Goal: Task Accomplishment & Management: Manage account settings

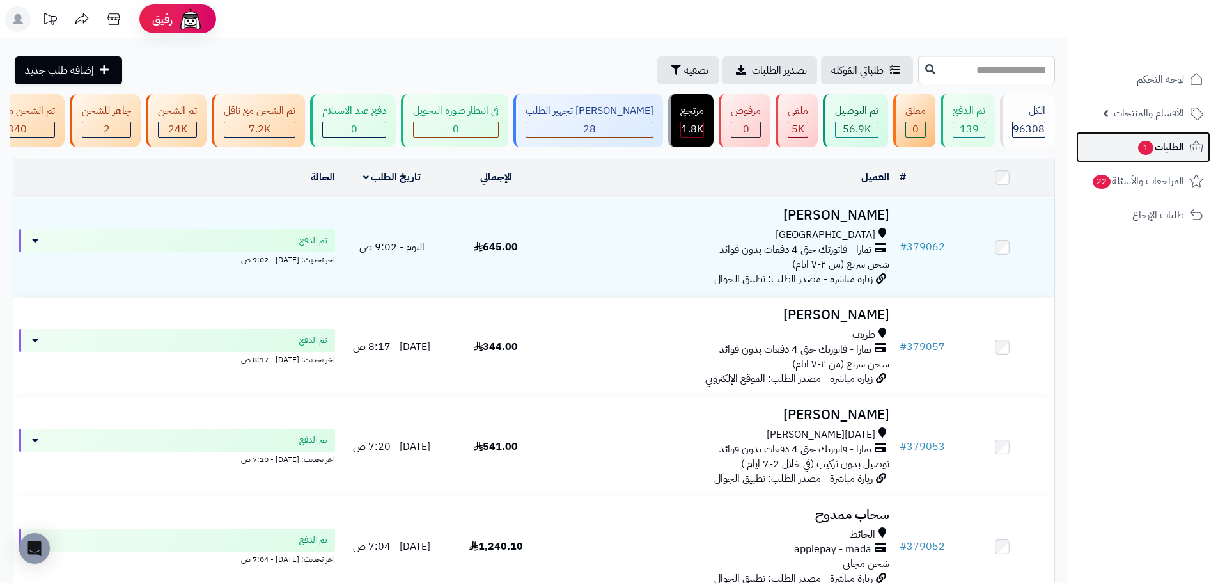
click at [1150, 141] on span "الطلبات 1" at bounding box center [1160, 147] width 47 height 18
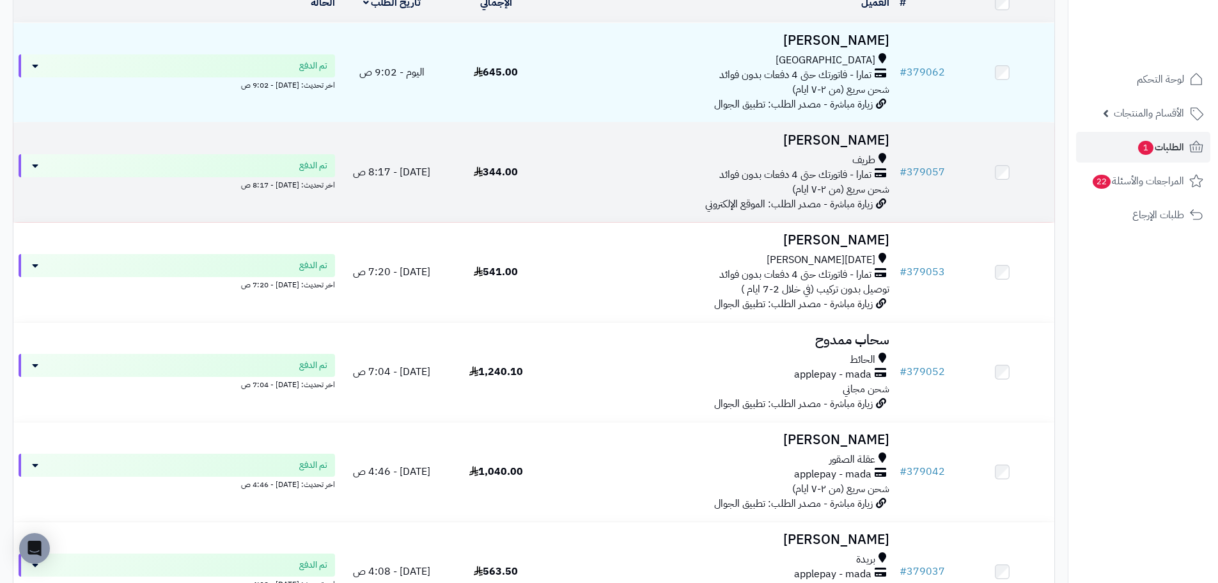
scroll to position [192, 0]
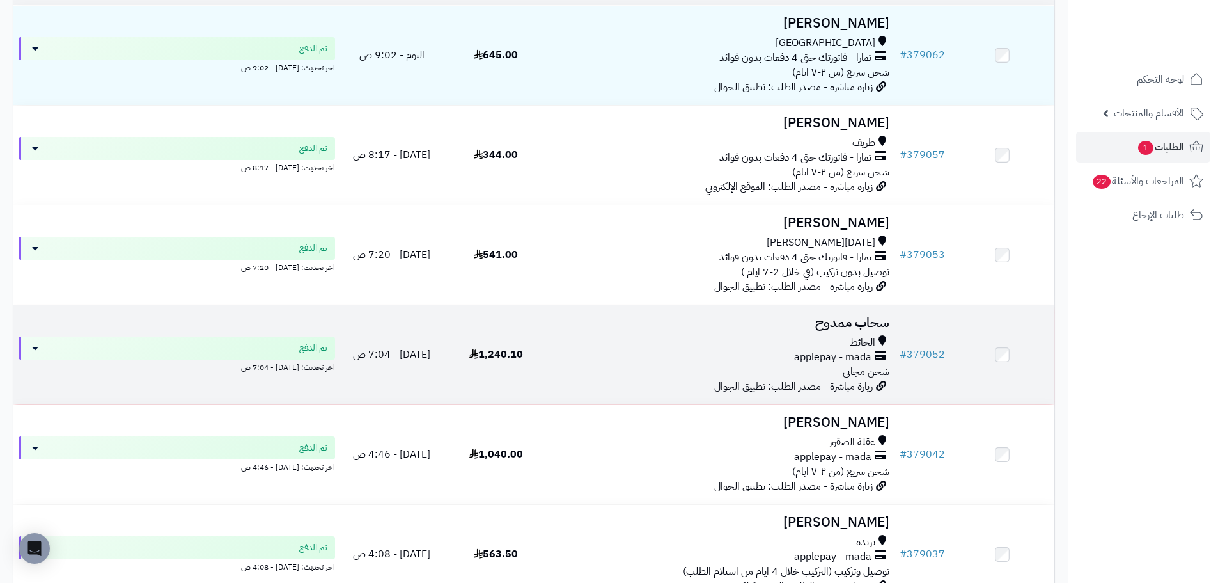
click at [650, 363] on div "applepay - mada" at bounding box center [721, 357] width 336 height 15
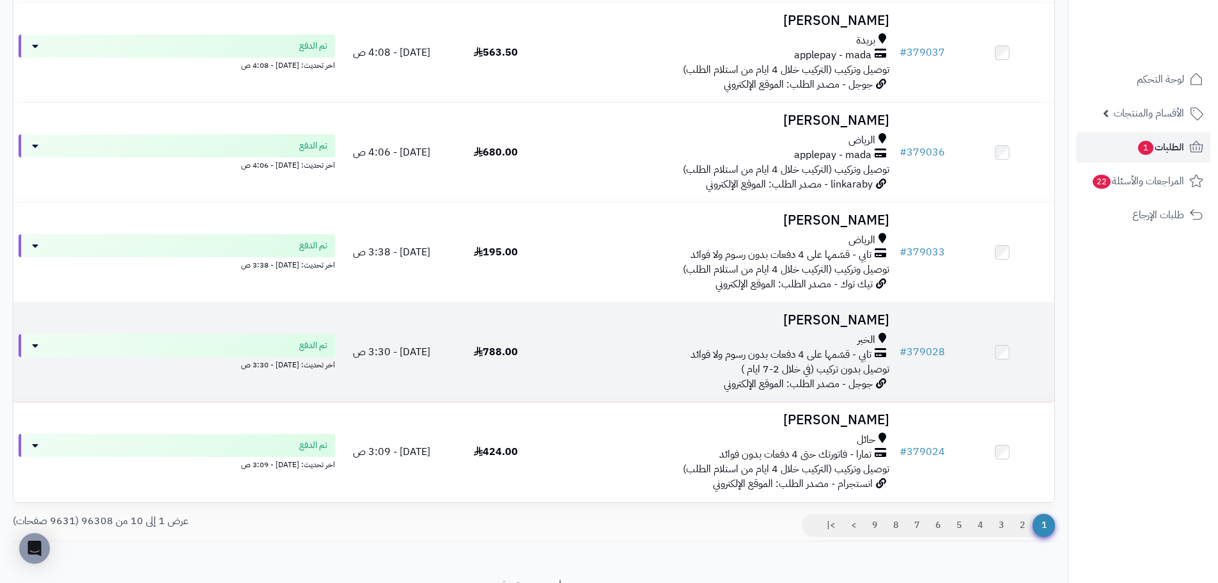
scroll to position [759, 0]
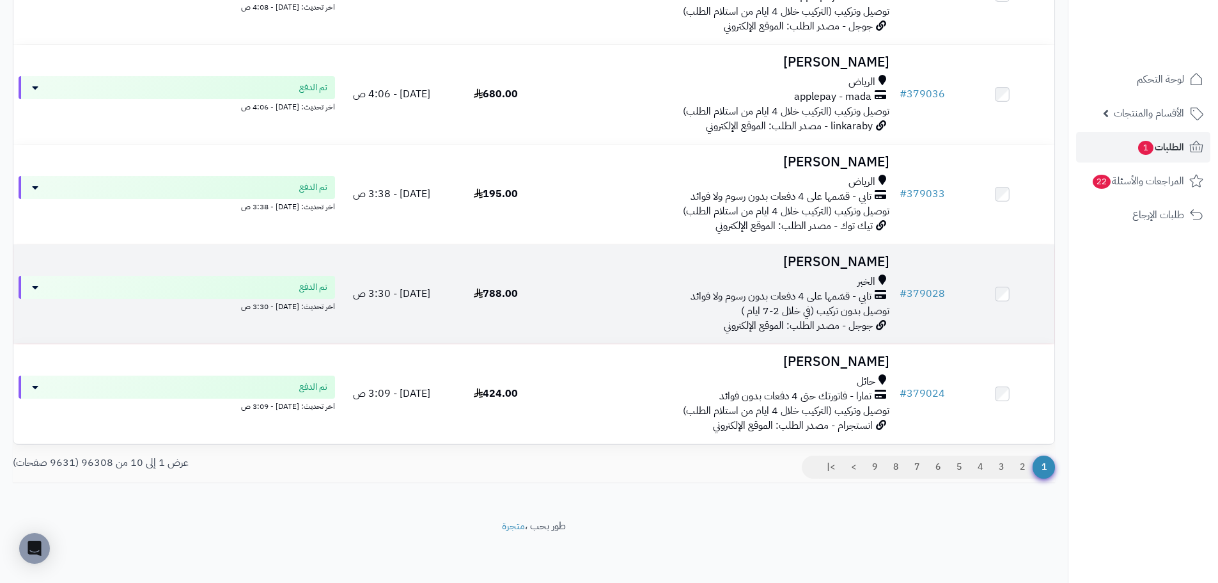
click at [641, 283] on div "الخبر" at bounding box center [721, 281] width 336 height 15
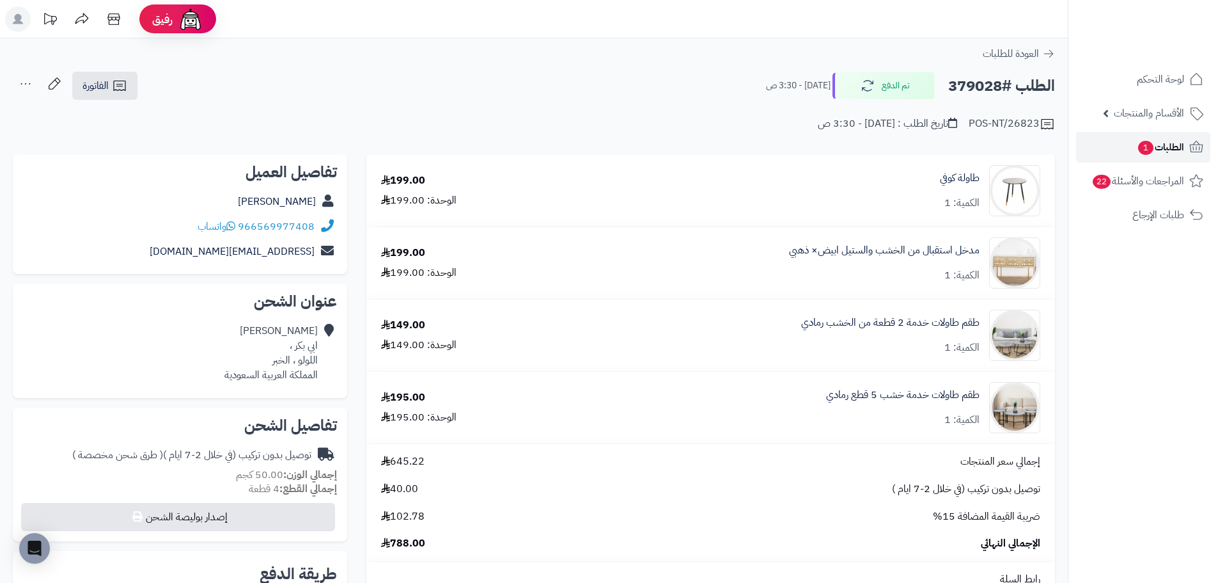
click at [1161, 140] on span "الطلبات 1" at bounding box center [1160, 147] width 47 height 18
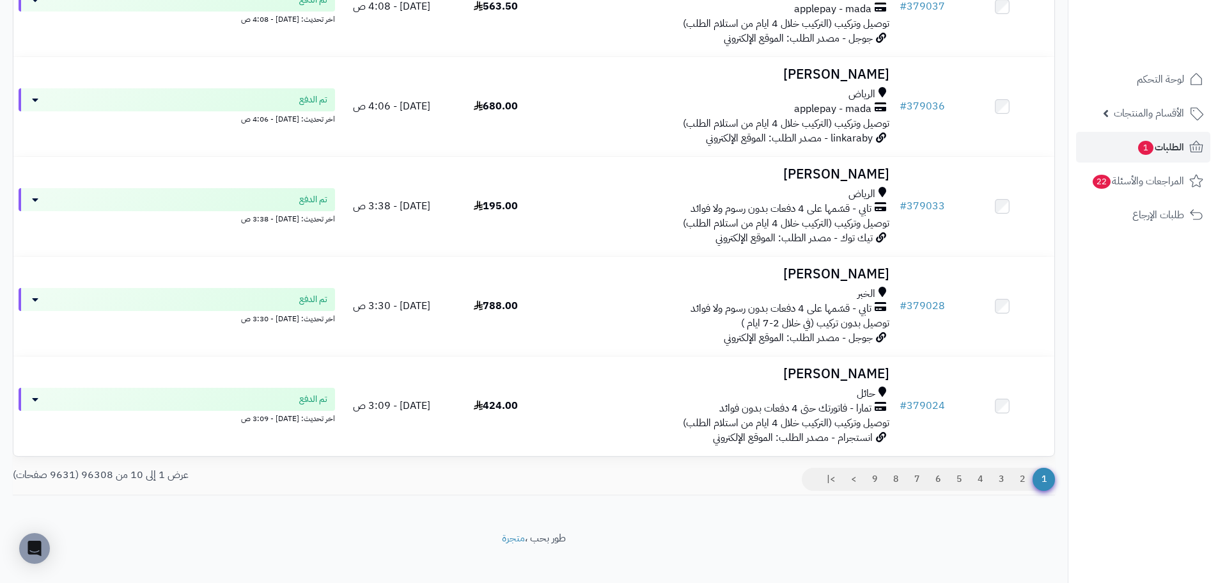
scroll to position [759, 0]
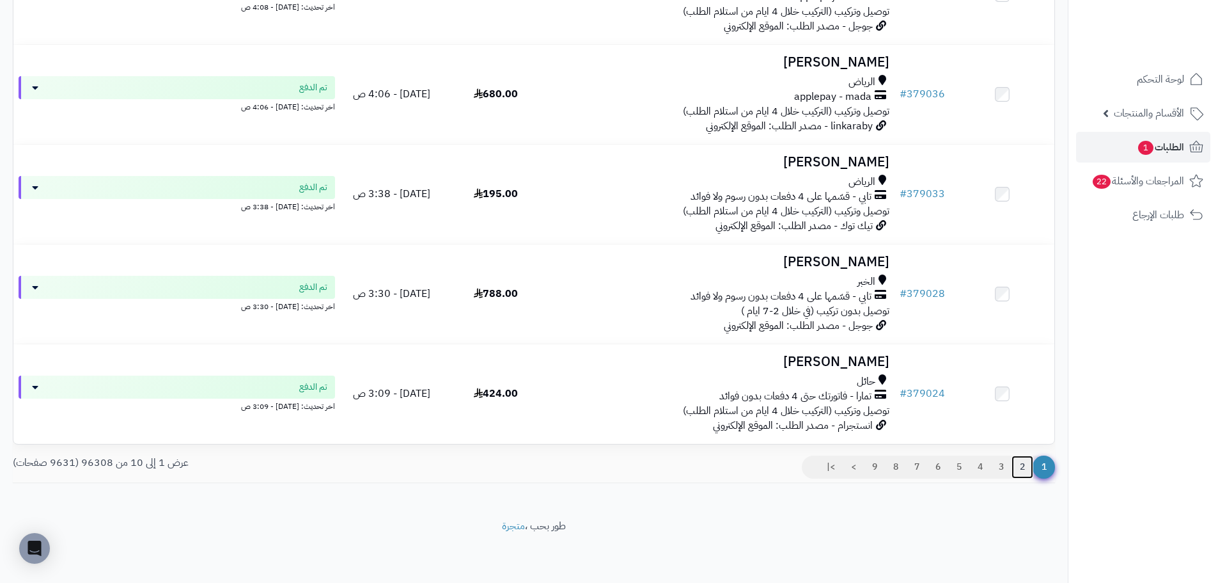
click at [1013, 469] on link "2" at bounding box center [1023, 466] width 22 height 23
click at [1023, 462] on link "2" at bounding box center [1023, 466] width 22 height 23
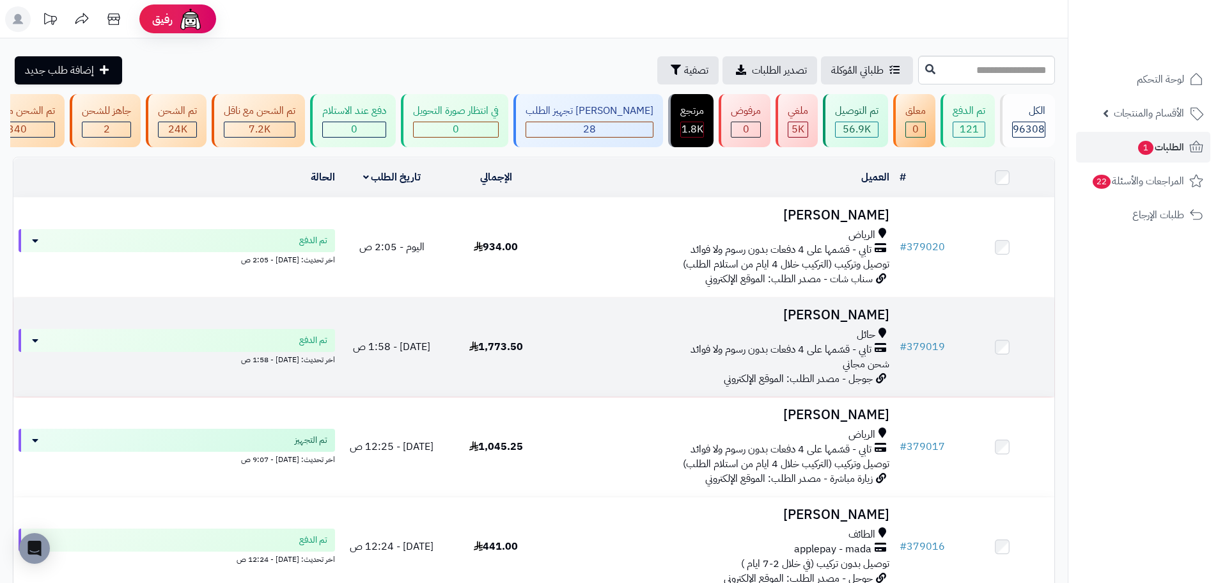
click at [936, 343] on td "# 379019" at bounding box center [923, 346] width 56 height 99
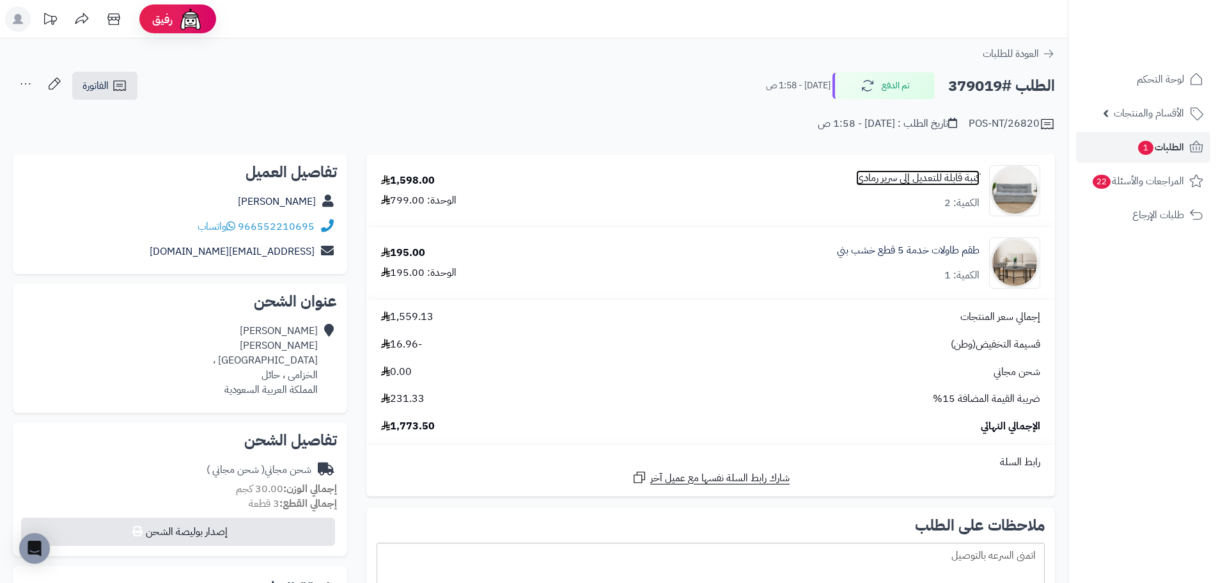
click at [945, 180] on link "كنبة قابلة للتعديل إلى سرير رمادي" at bounding box center [917, 178] width 123 height 15
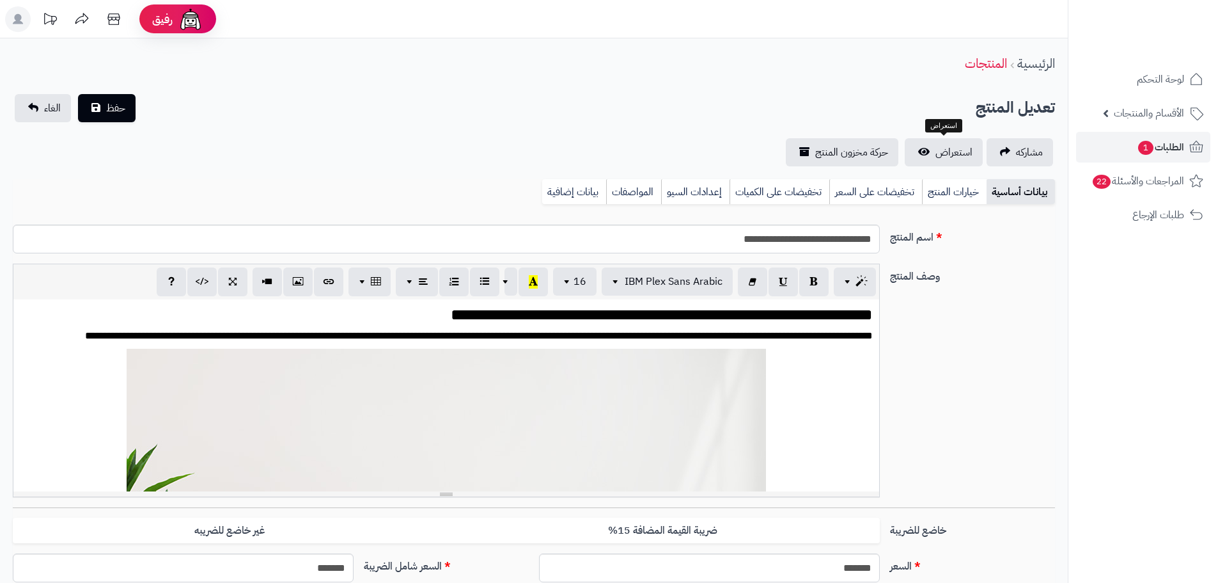
click at [966, 161] on link "استعراض" at bounding box center [944, 152] width 78 height 28
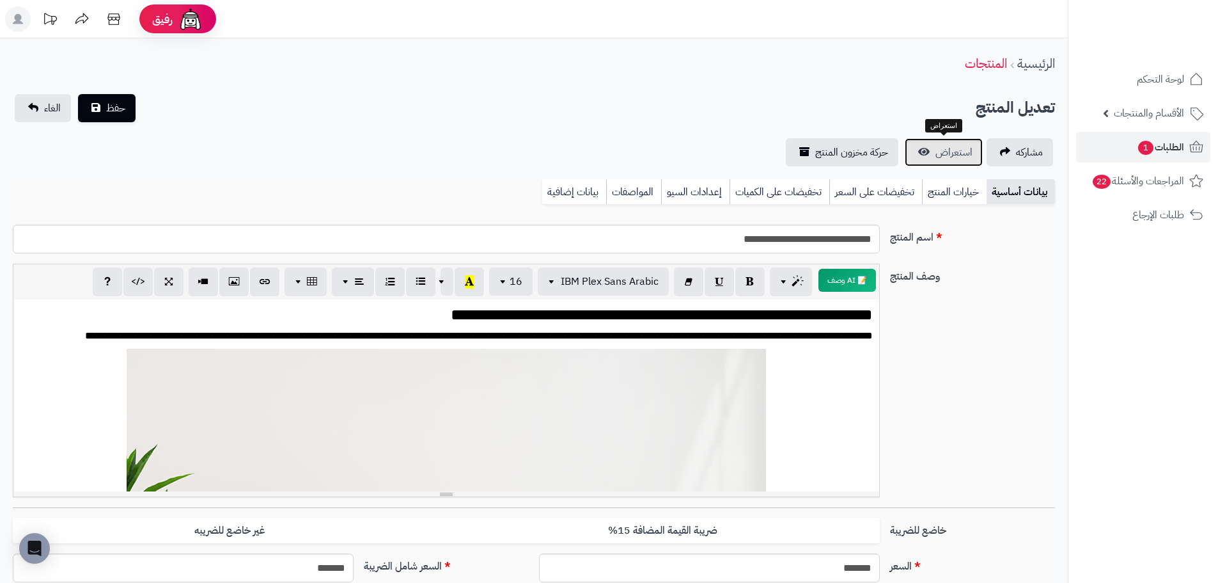
scroll to position [1752, 0]
click at [1156, 151] on span "الطلبات 1" at bounding box center [1160, 147] width 47 height 18
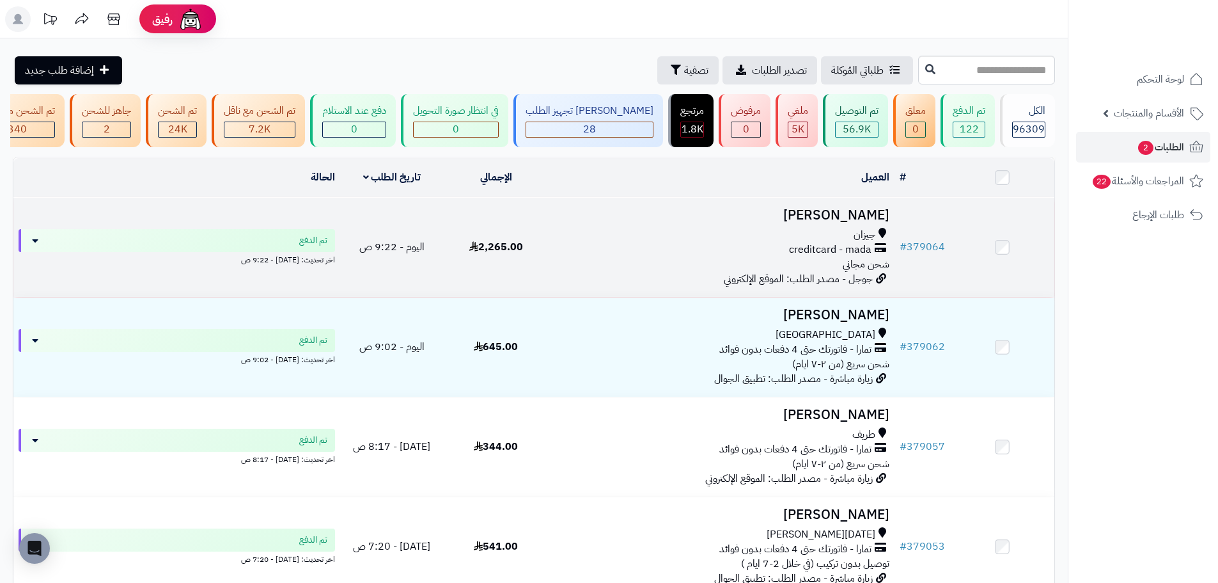
click at [649, 242] on div "جيزان" at bounding box center [721, 235] width 336 height 15
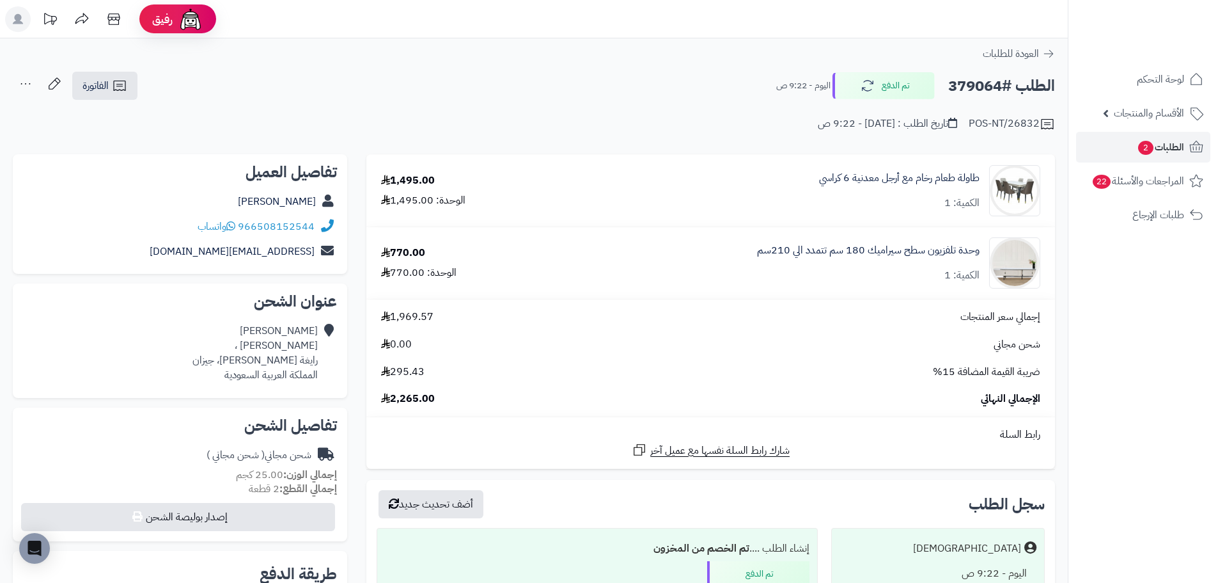
click at [986, 84] on h2 "الطلب #379064" at bounding box center [1001, 86] width 107 height 26
copy h2 "379064"
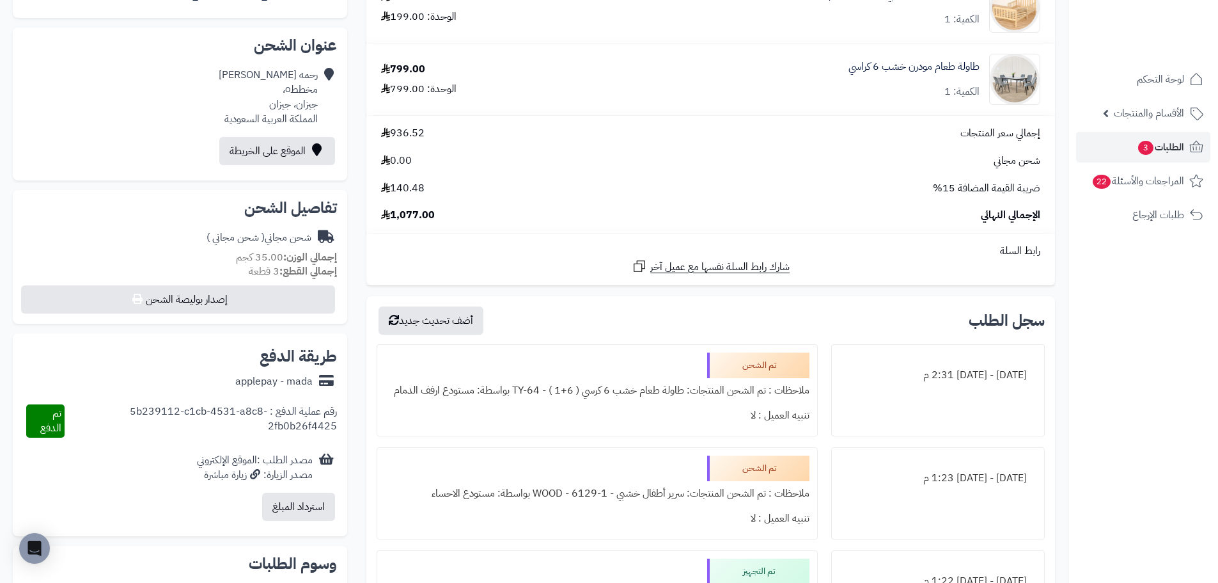
scroll to position [192, 0]
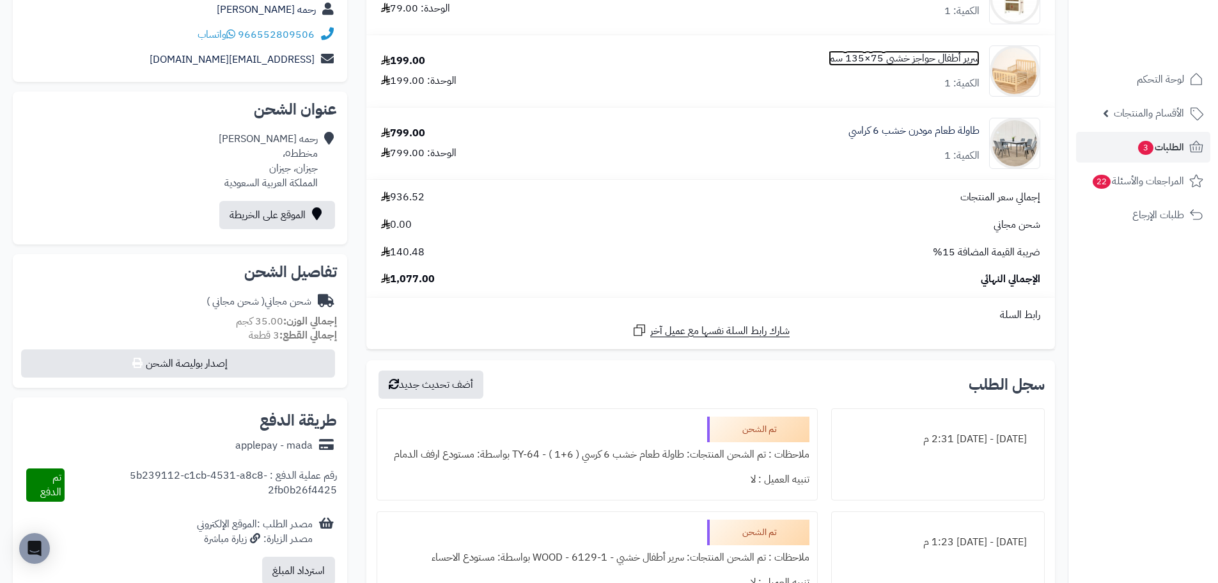
click at [931, 56] on link "سرير أطفال حواجز خشبي 75×135 سم" at bounding box center [904, 58] width 151 height 15
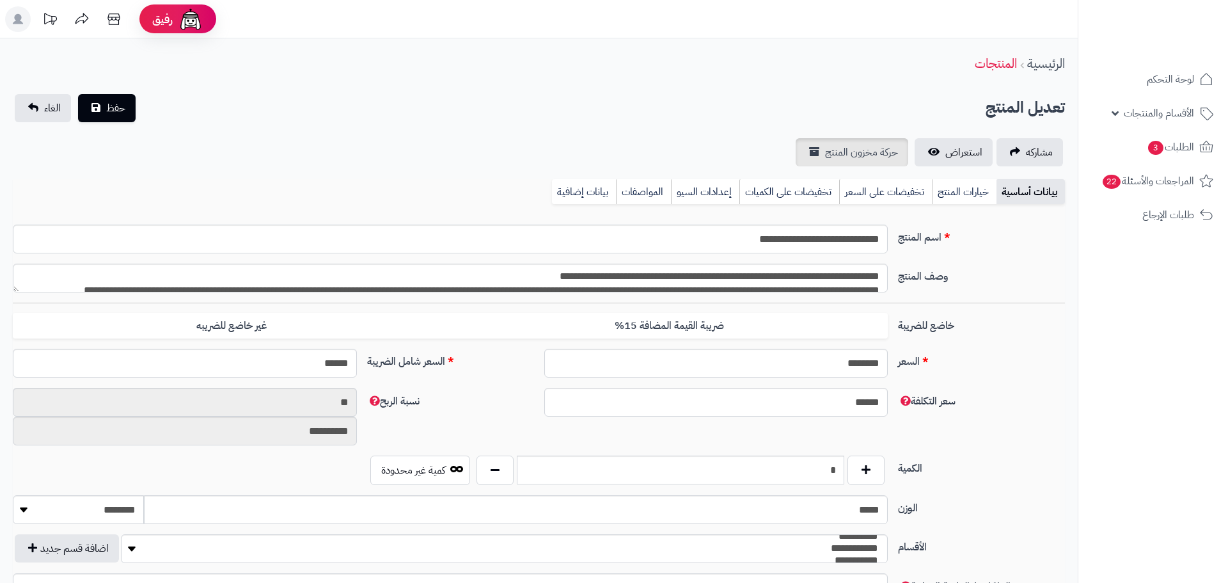
type input "******"
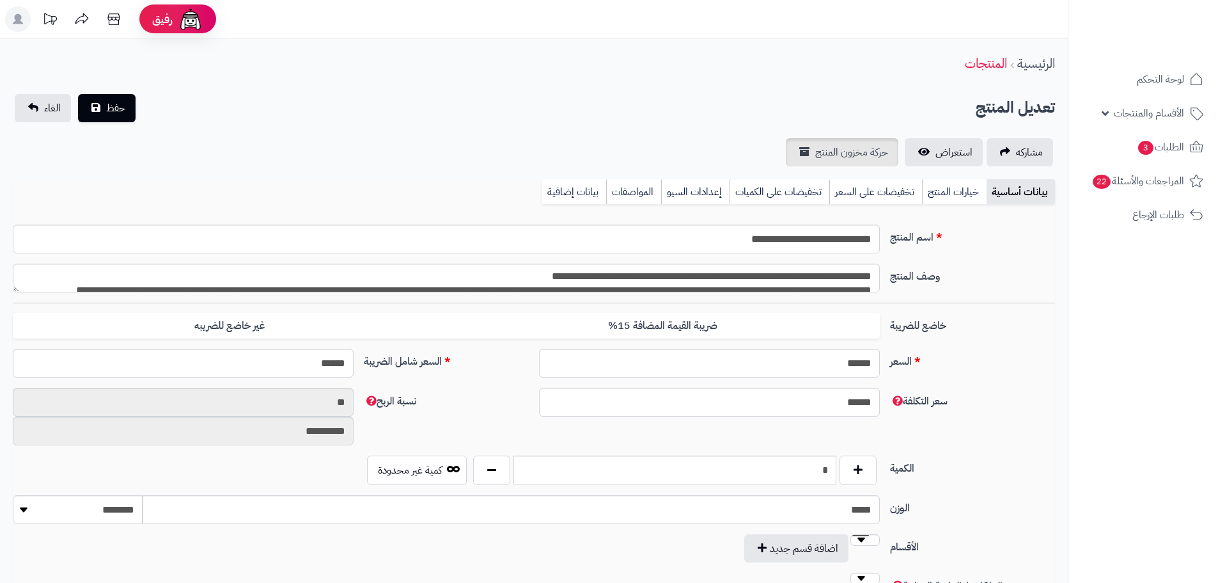
scroll to position [106, 0]
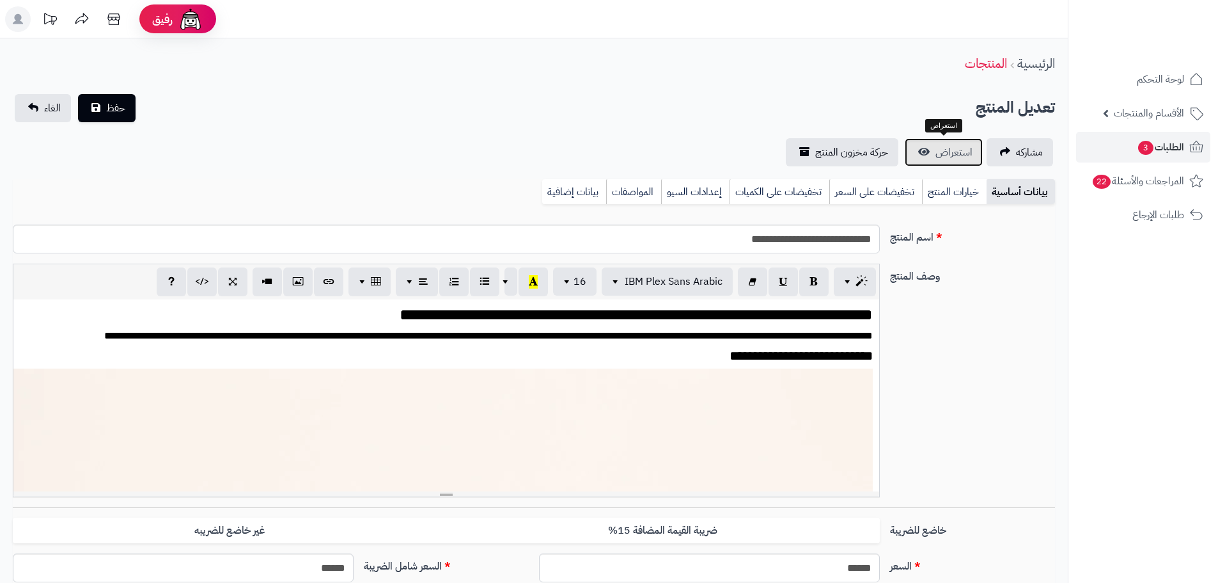
click at [923, 152] on link "استعراض" at bounding box center [944, 152] width 78 height 28
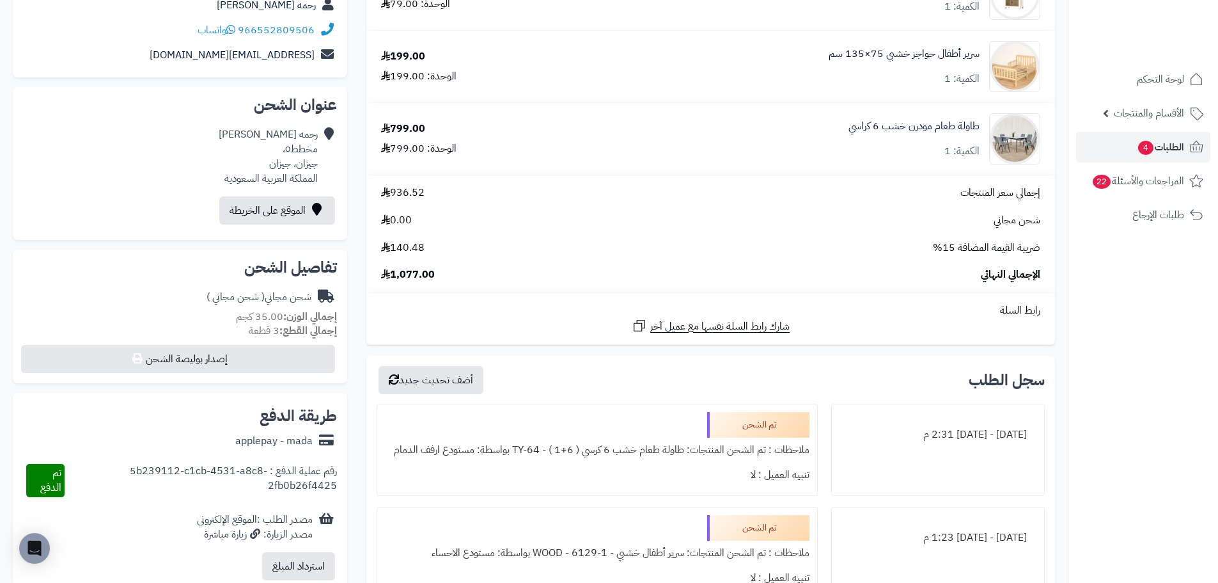
scroll to position [192, 0]
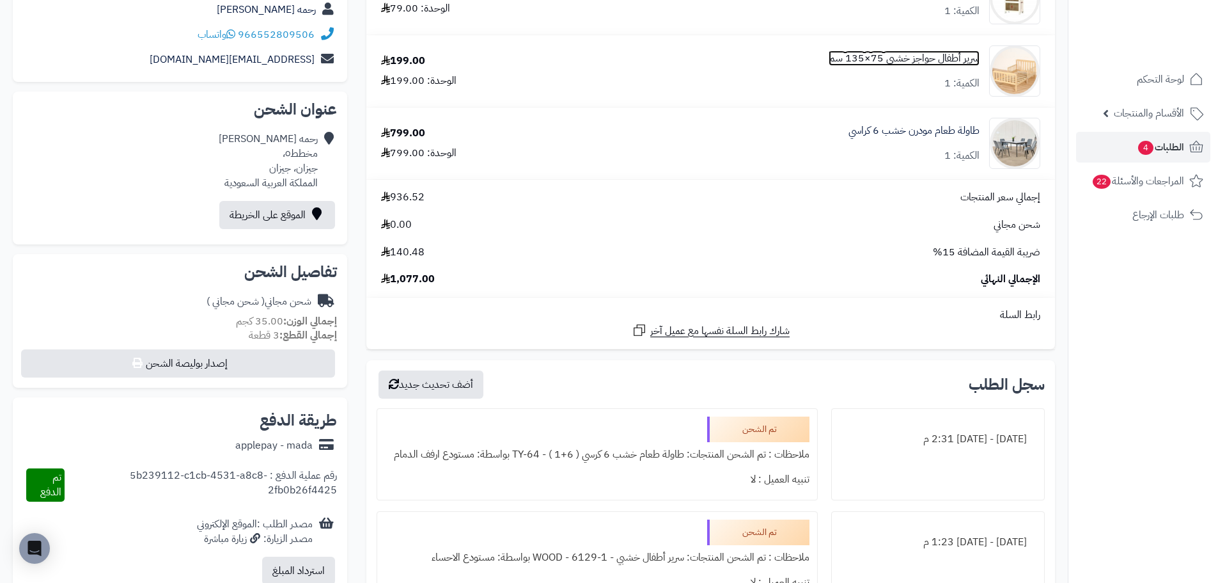
click at [932, 63] on link "سرير أطفال حواجز خشبي 75×135 سم" at bounding box center [904, 58] width 151 height 15
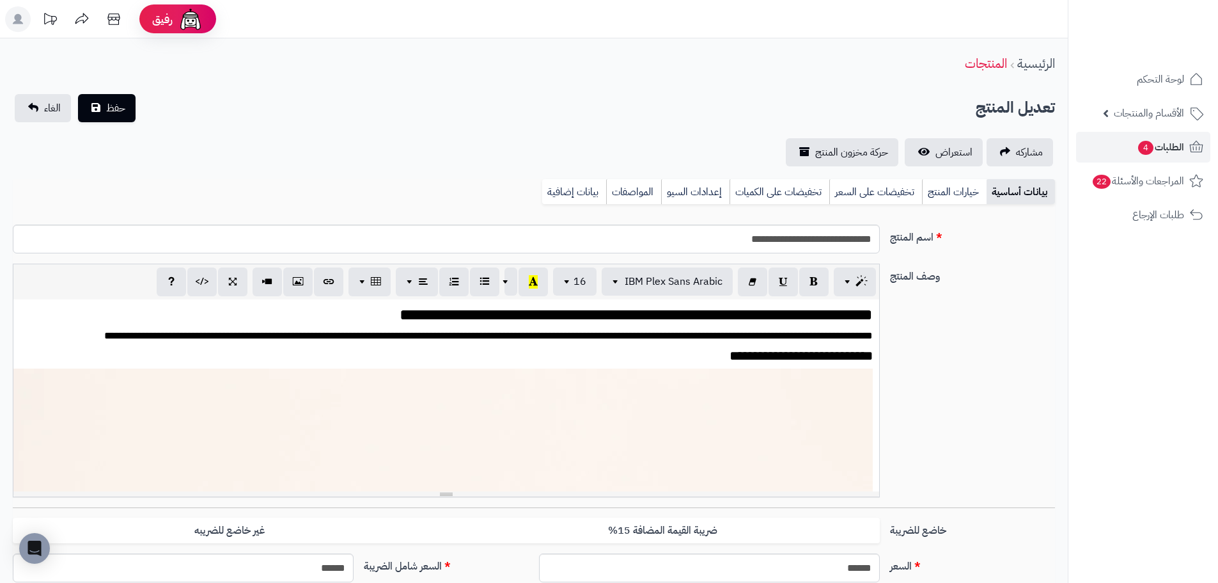
scroll to position [106, 0]
click at [589, 191] on link "بيانات إضافية" at bounding box center [574, 192] width 64 height 26
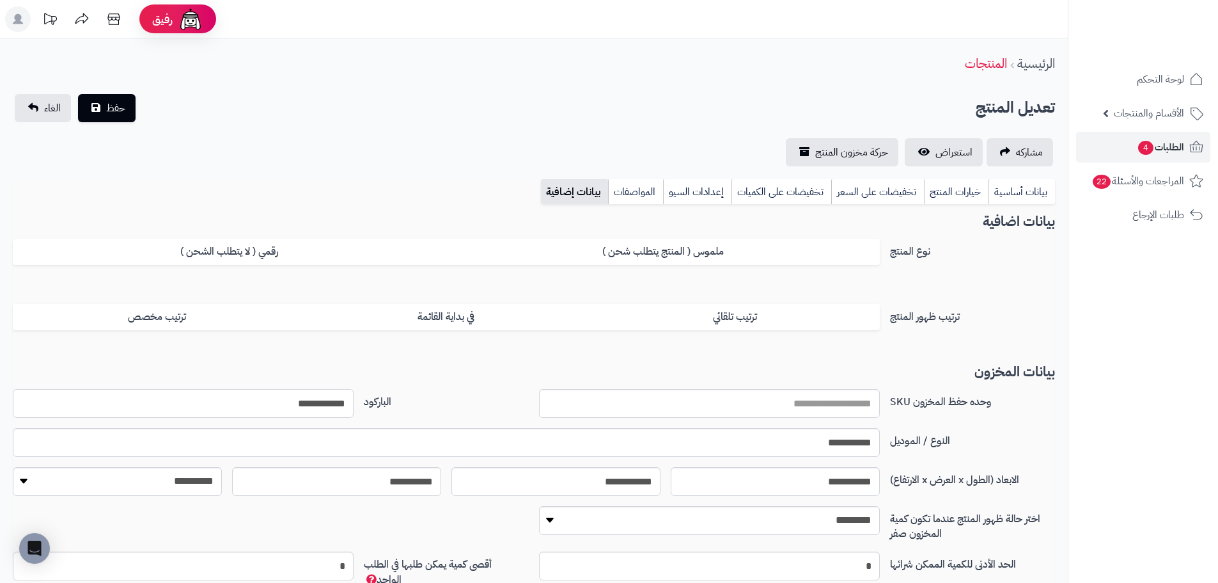
click at [308, 403] on input "**********" at bounding box center [183, 403] width 341 height 29
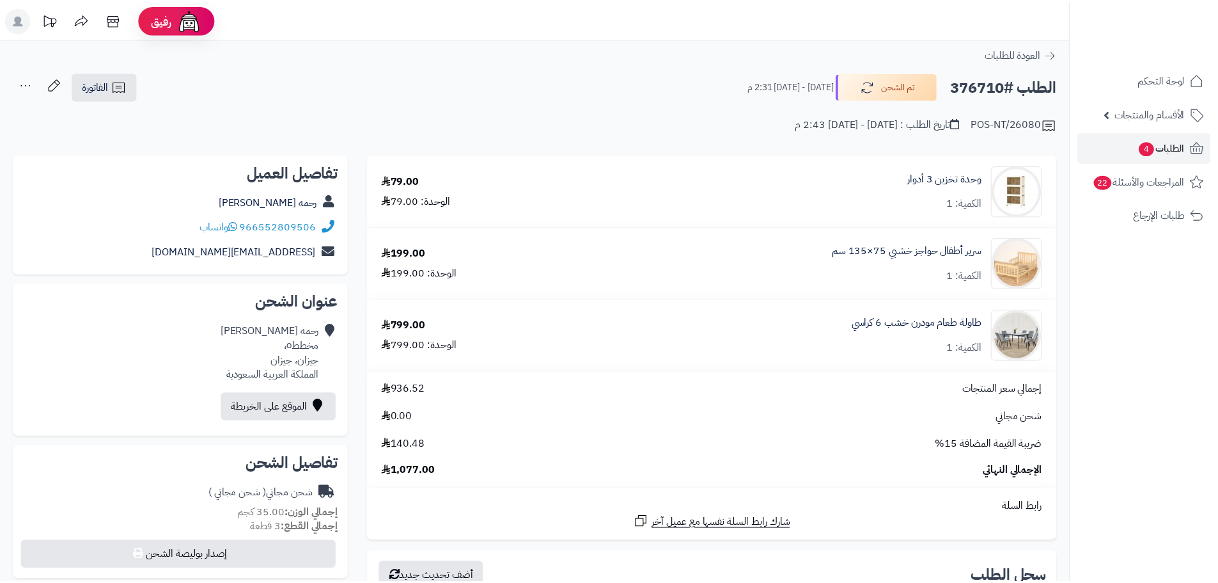
scroll to position [192, 0]
